Goal: Task Accomplishment & Management: Complete application form

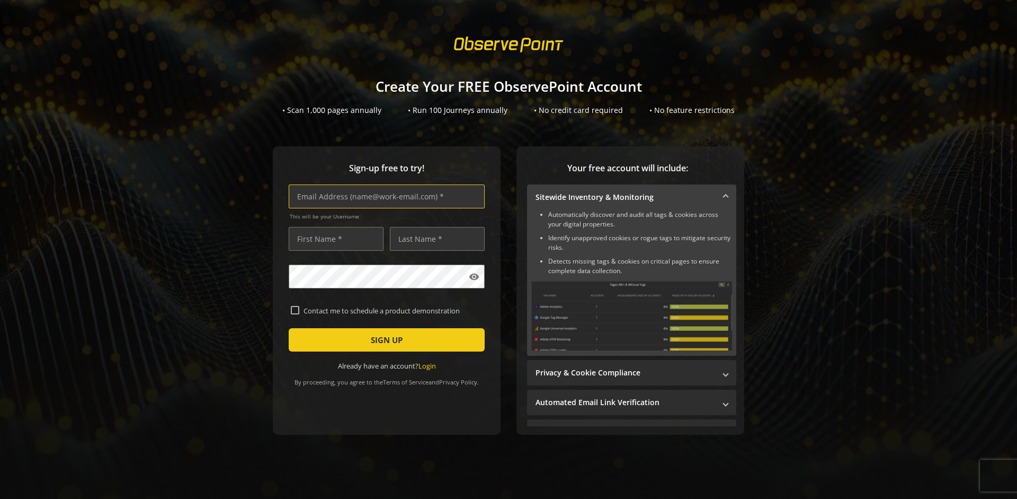
click at [384, 196] on input "text" at bounding box center [387, 196] width 196 height 24
type input "[EMAIL_ADDRESS][DOMAIN_NAME]"
click at [333, 238] on input "text" at bounding box center [336, 239] width 95 height 24
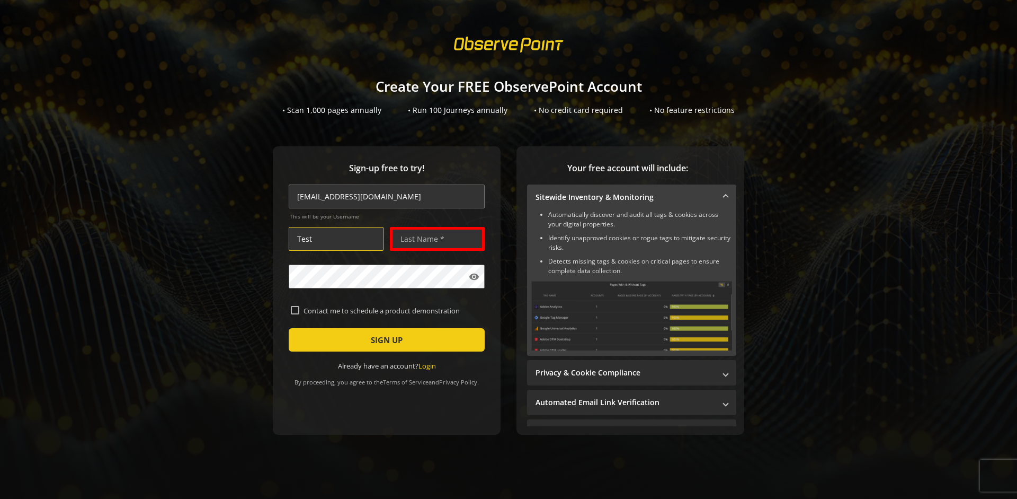
type input "Test"
click at [435, 238] on input "text" at bounding box center [437, 239] width 95 height 24
type input "Test"
click at [384, 340] on span "SIGN UP" at bounding box center [387, 339] width 32 height 19
